Goal: Task Accomplishment & Management: Complete application form

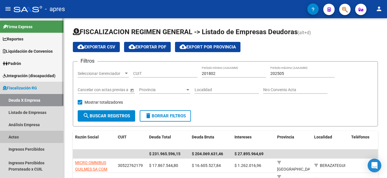
click at [23, 142] on link "Actas" at bounding box center [32, 137] width 64 height 12
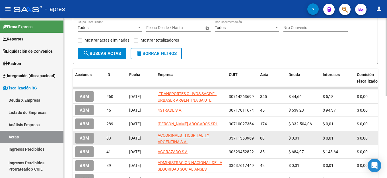
scroll to position [1, 0]
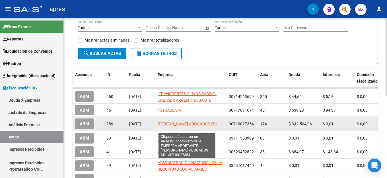
click at [188, 122] on span "[PERSON_NAME] ABOGADOS SRL" at bounding box center [188, 124] width 60 height 5
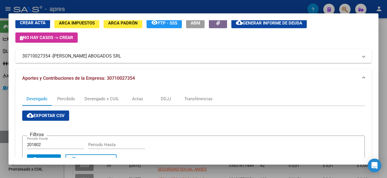
scroll to position [0, 0]
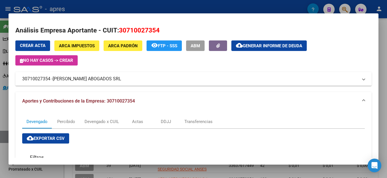
click at [197, 45] on span "ABM" at bounding box center [195, 45] width 9 height 5
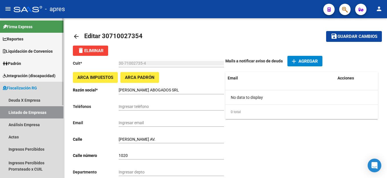
click at [34, 115] on link "Listado de Empresas" at bounding box center [32, 112] width 64 height 12
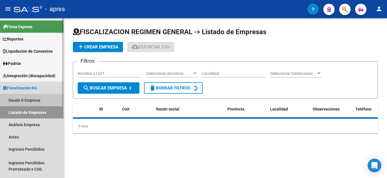
click at [37, 101] on link "Deuda X Empresa" at bounding box center [32, 100] width 64 height 12
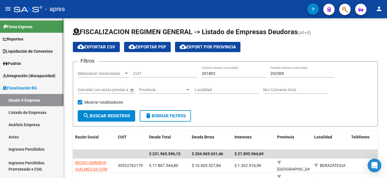
click at [33, 112] on link "Listado de Empresas" at bounding box center [32, 112] width 64 height 12
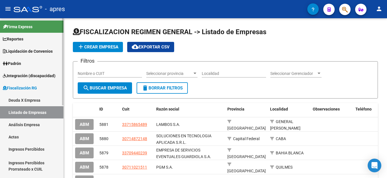
click at [25, 98] on link "Deuda X Empresa" at bounding box center [32, 100] width 64 height 12
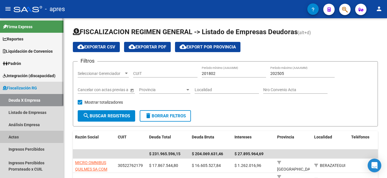
click at [23, 136] on link "Actas" at bounding box center [32, 137] width 64 height 12
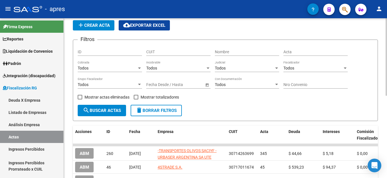
scroll to position [79, 0]
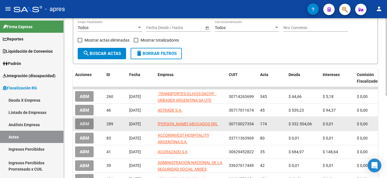
click at [82, 125] on span "ABM" at bounding box center [84, 124] width 9 height 5
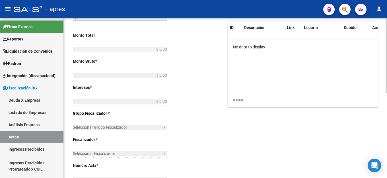
type input "202501"
type input "202503"
type input "$ 332.504,07"
type input "$ 332.504,06"
type input "$ 0,01"
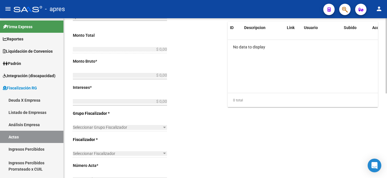
type input "174"
type input "Deuda Rectificad"
type input "[DATE]"
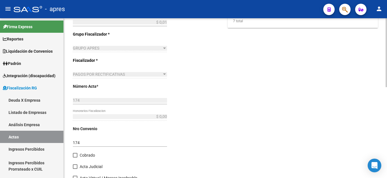
scroll to position [193, 0]
